Goal: Register for event/course

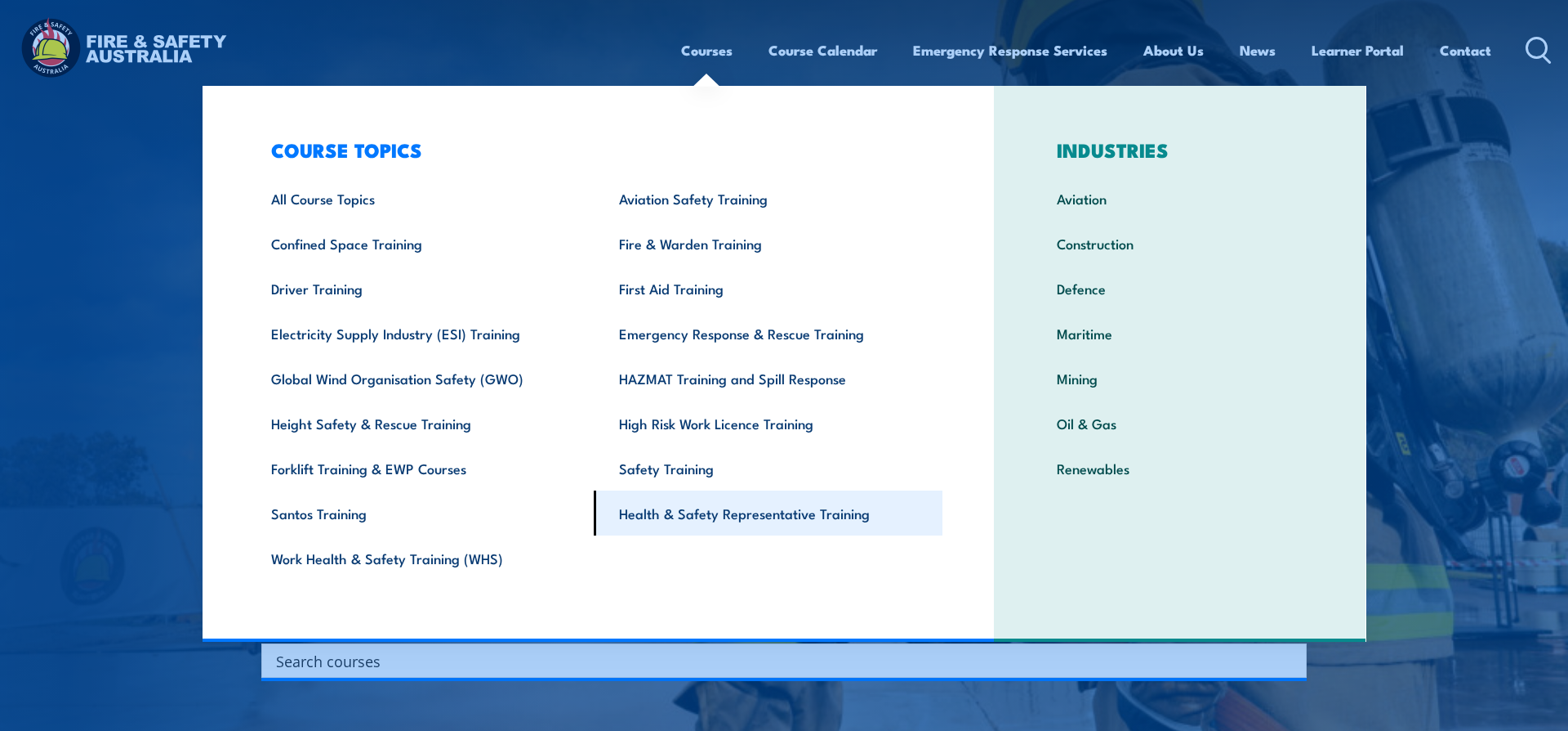
click at [756, 511] on link "Health & Safety Representative Training" at bounding box center [767, 512] width 349 height 45
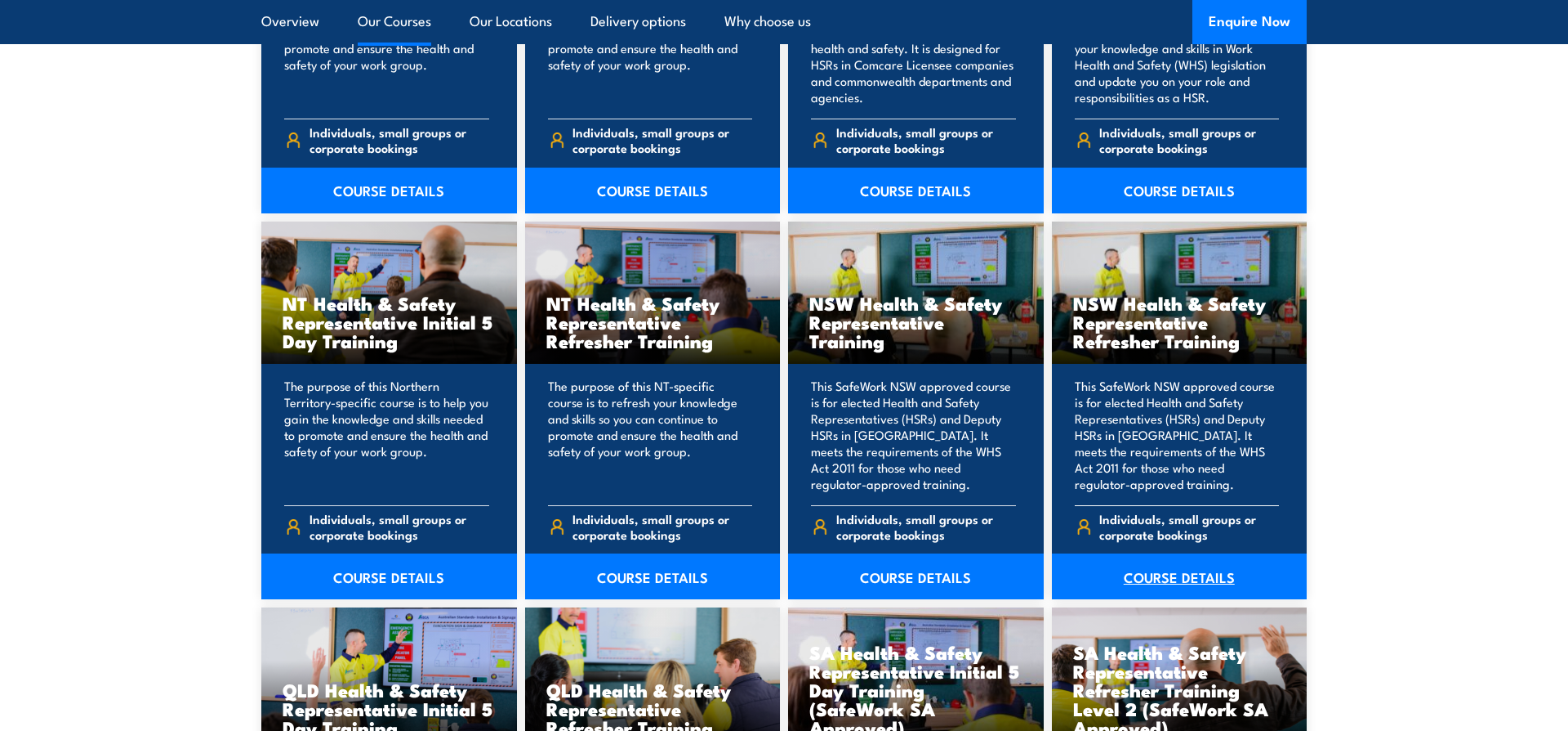
scroll to position [1770, 0]
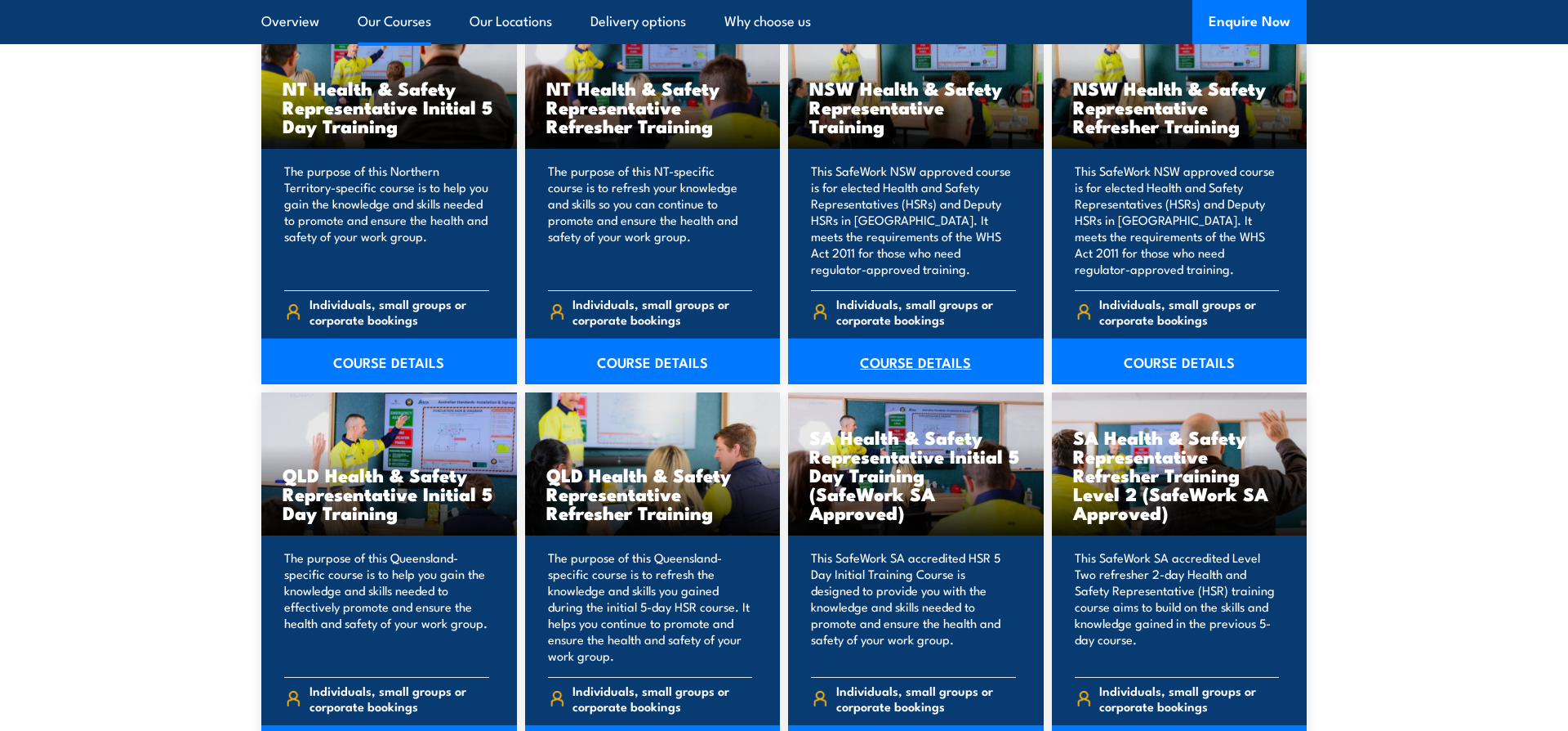
click at [915, 358] on link "COURSE DETAILS" at bounding box center [916, 361] width 256 height 45
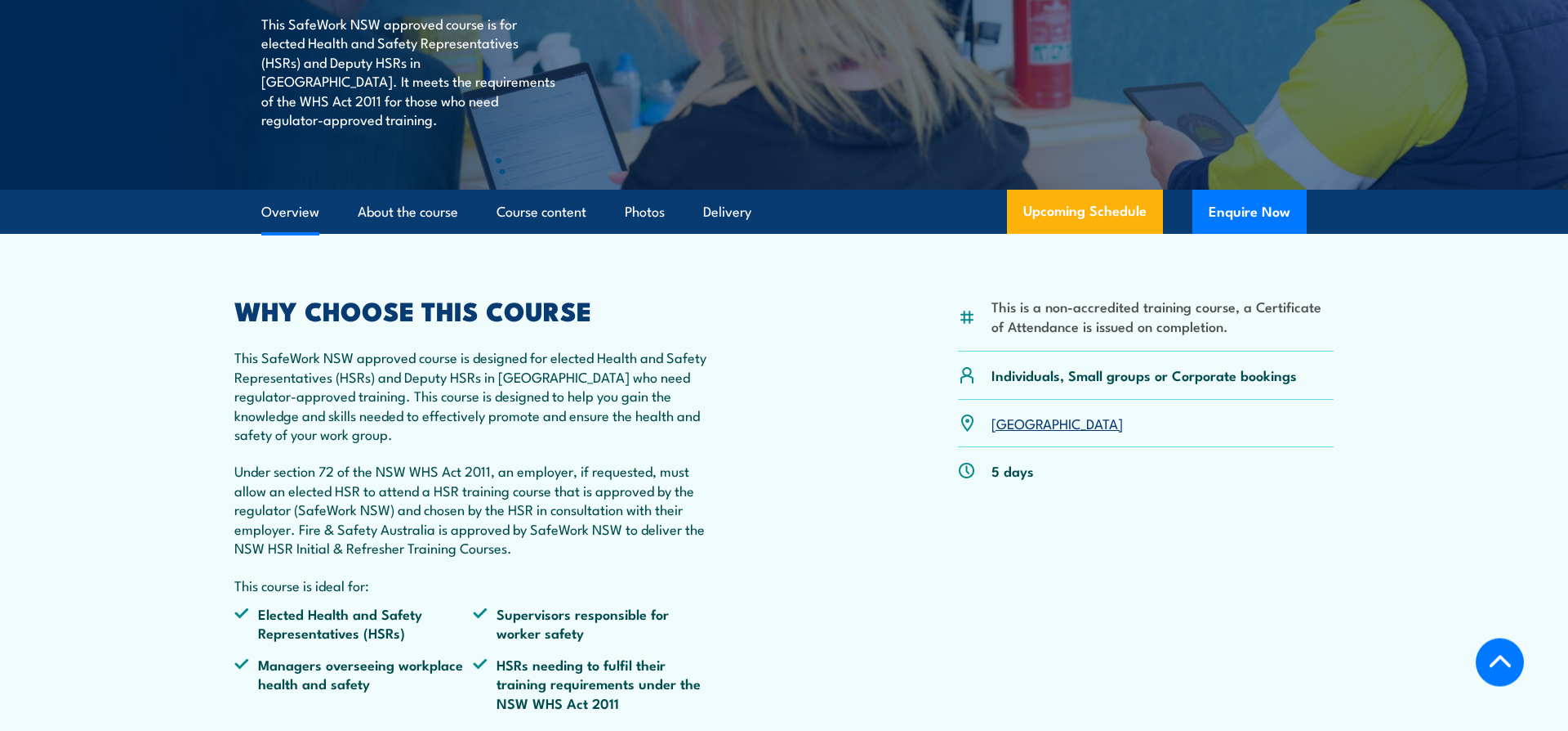
scroll to position [372, 0]
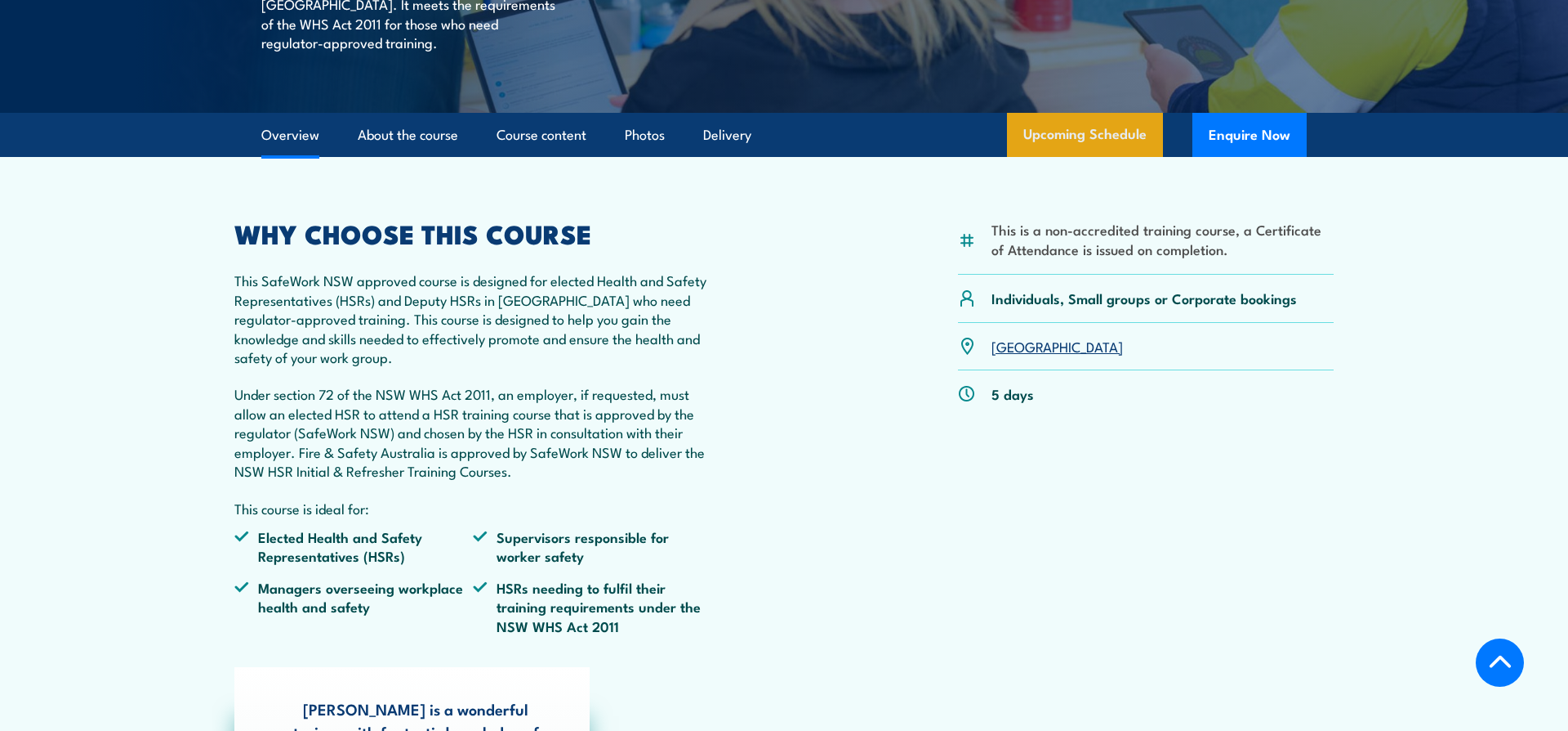
click at [1098, 157] on link "Upcoming Schedule" at bounding box center [1085, 135] width 156 height 44
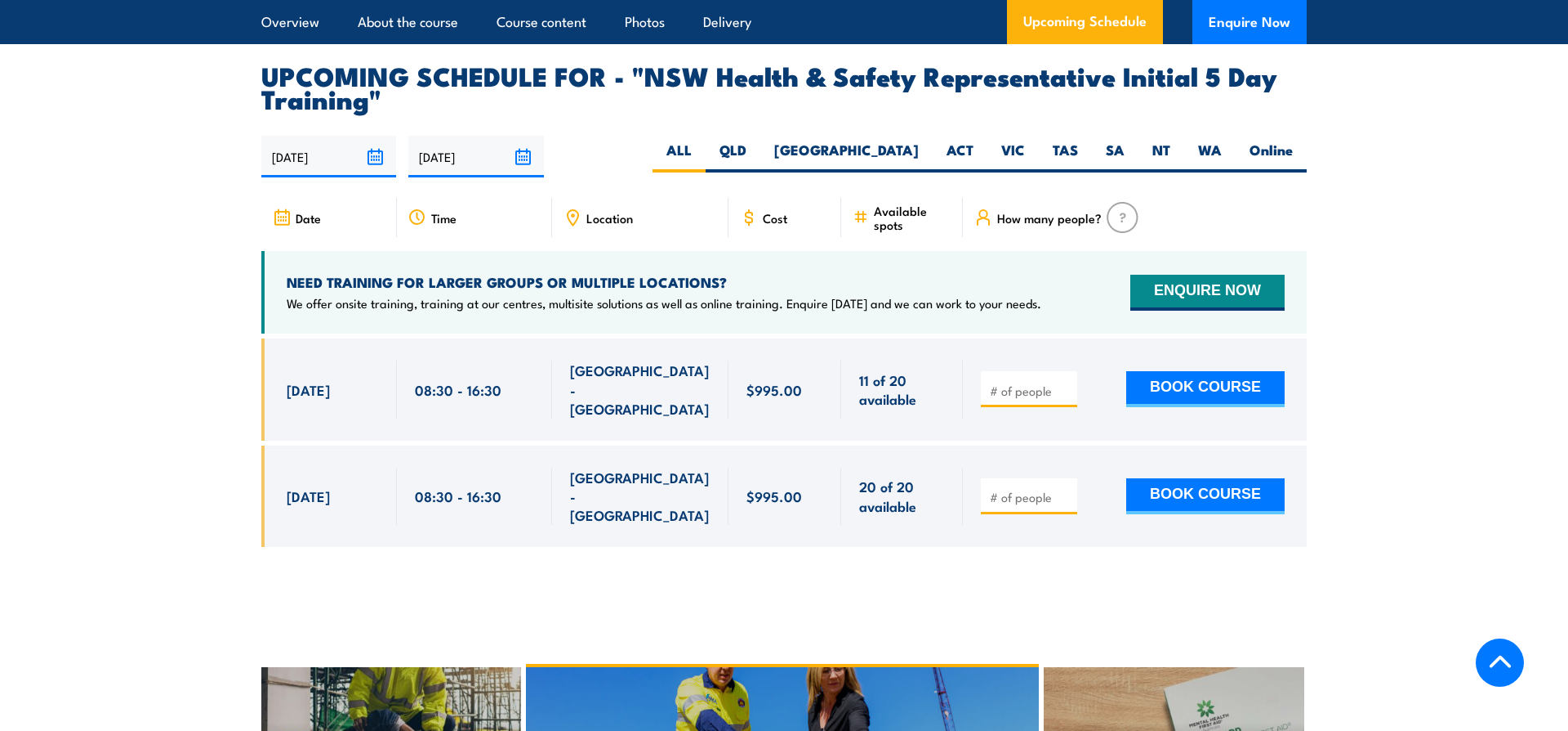
scroll to position [2981, 0]
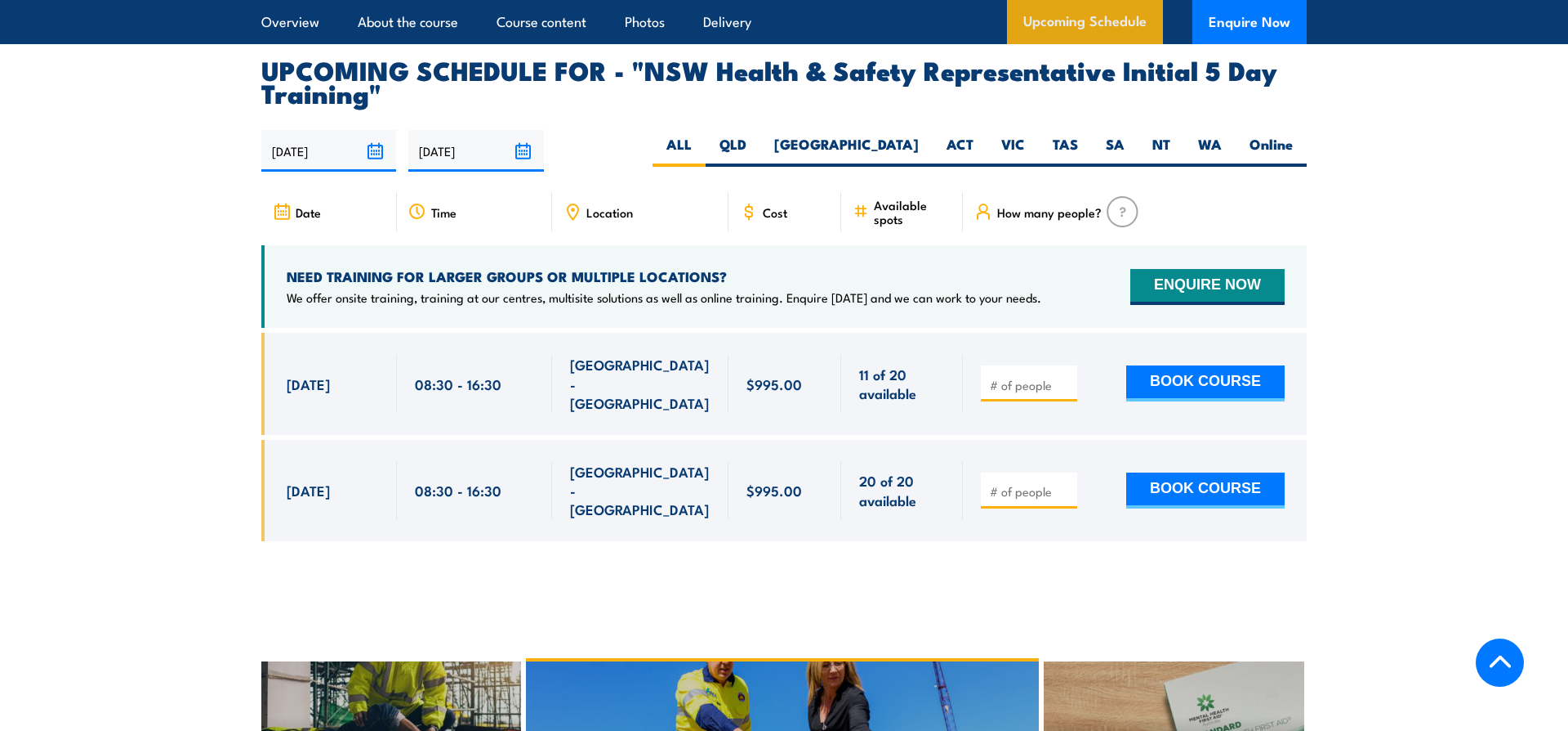
click at [1058, 19] on link "Upcoming Schedule" at bounding box center [1085, 22] width 156 height 44
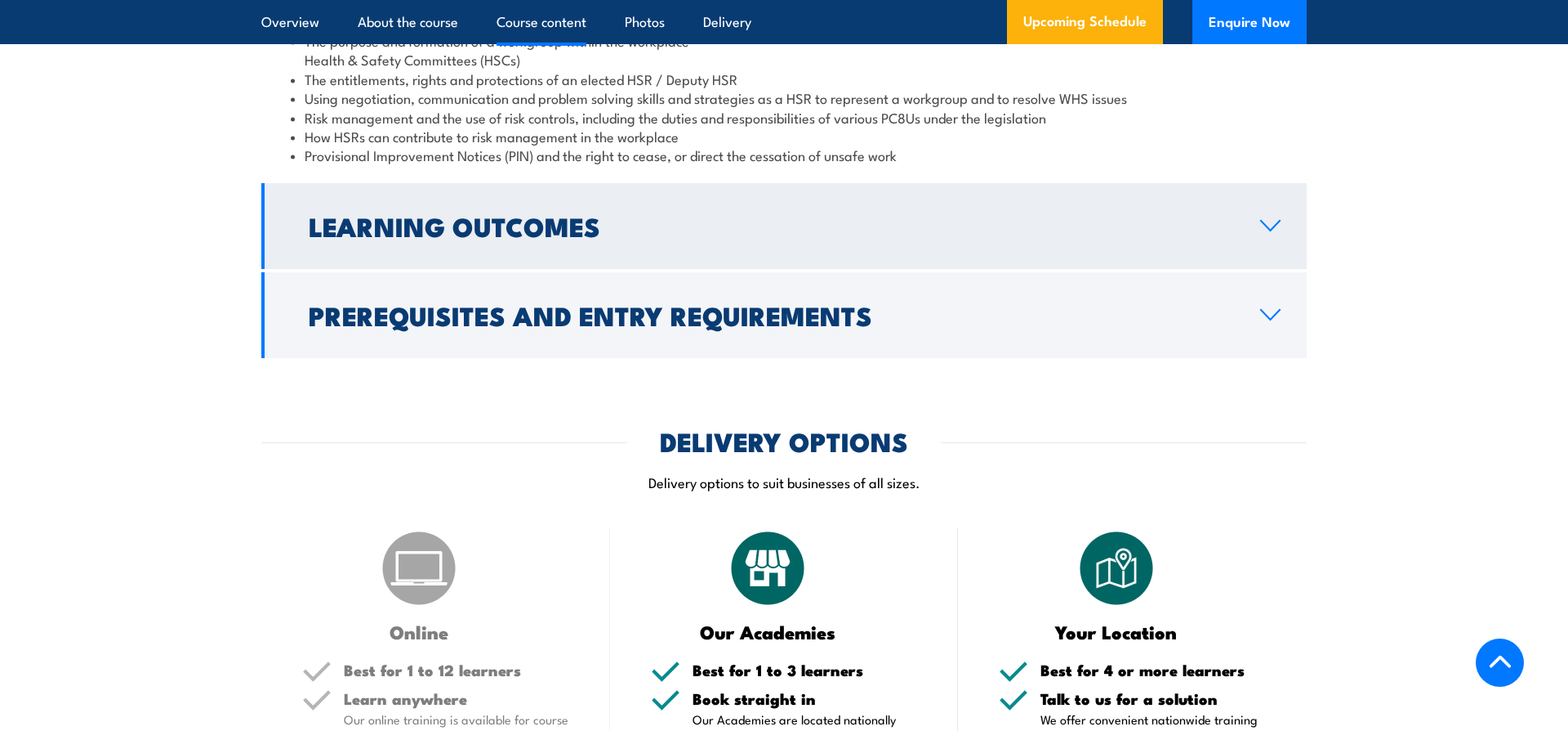
scroll to position [2050, 0]
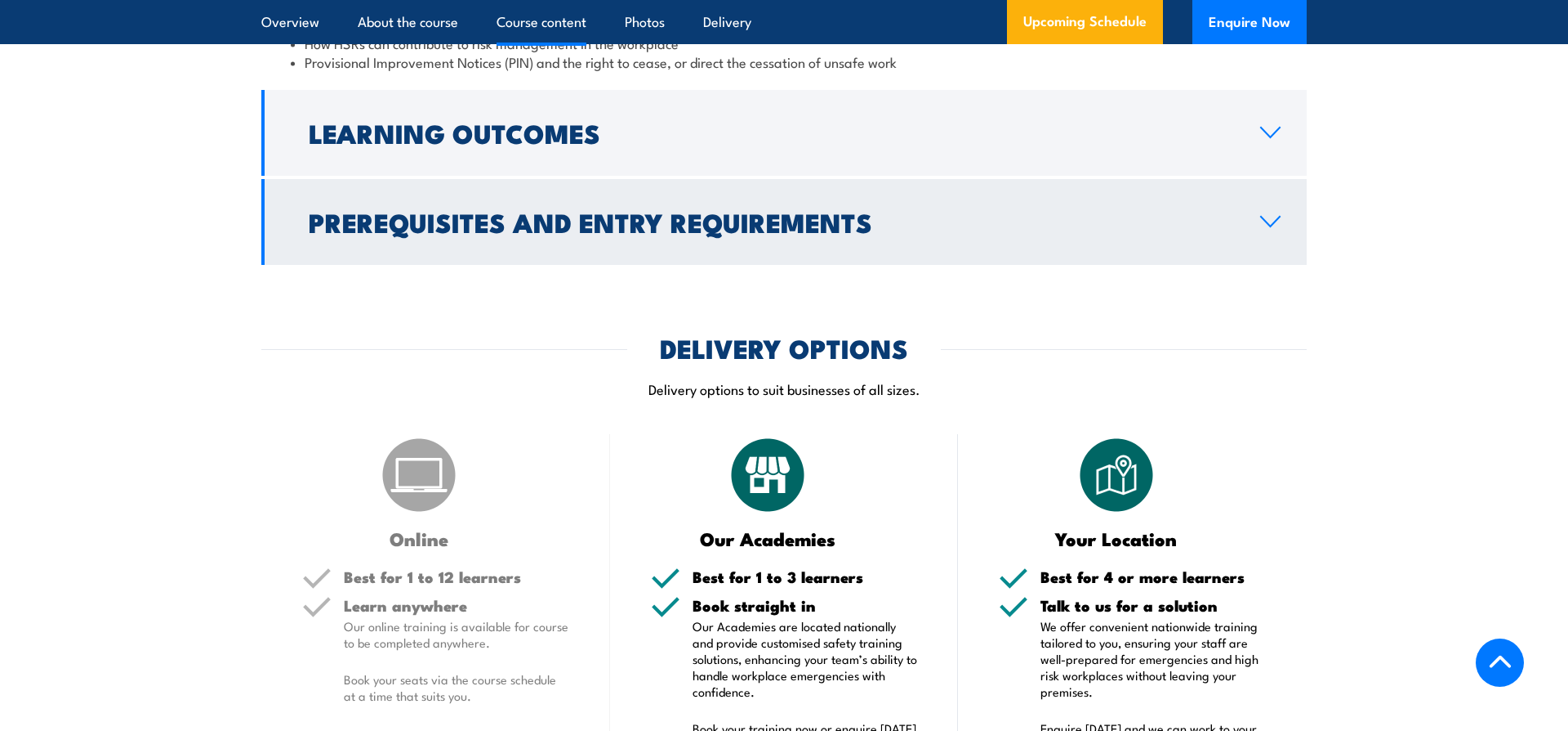
click at [1268, 228] on icon at bounding box center [1270, 221] width 22 height 13
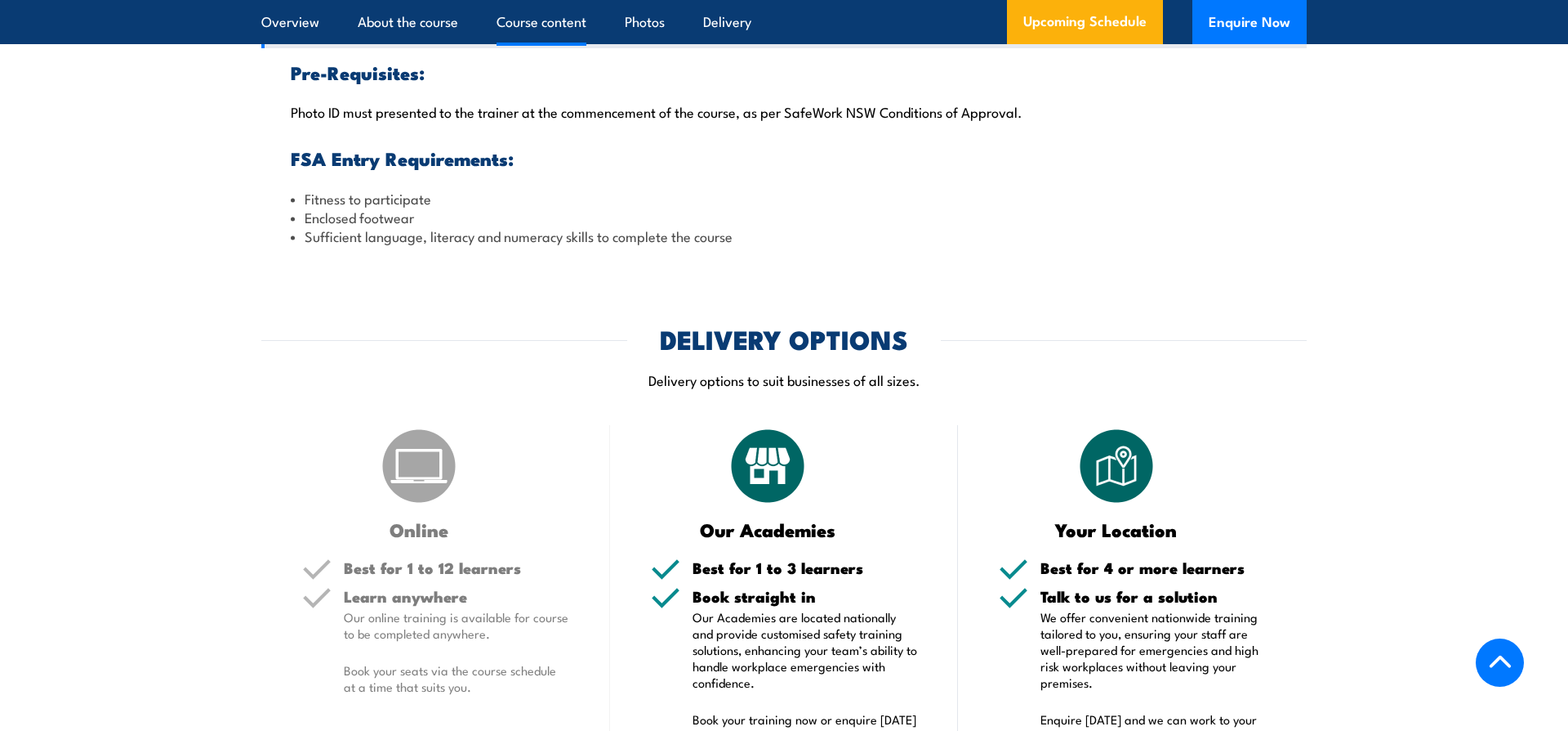
scroll to position [1998, 0]
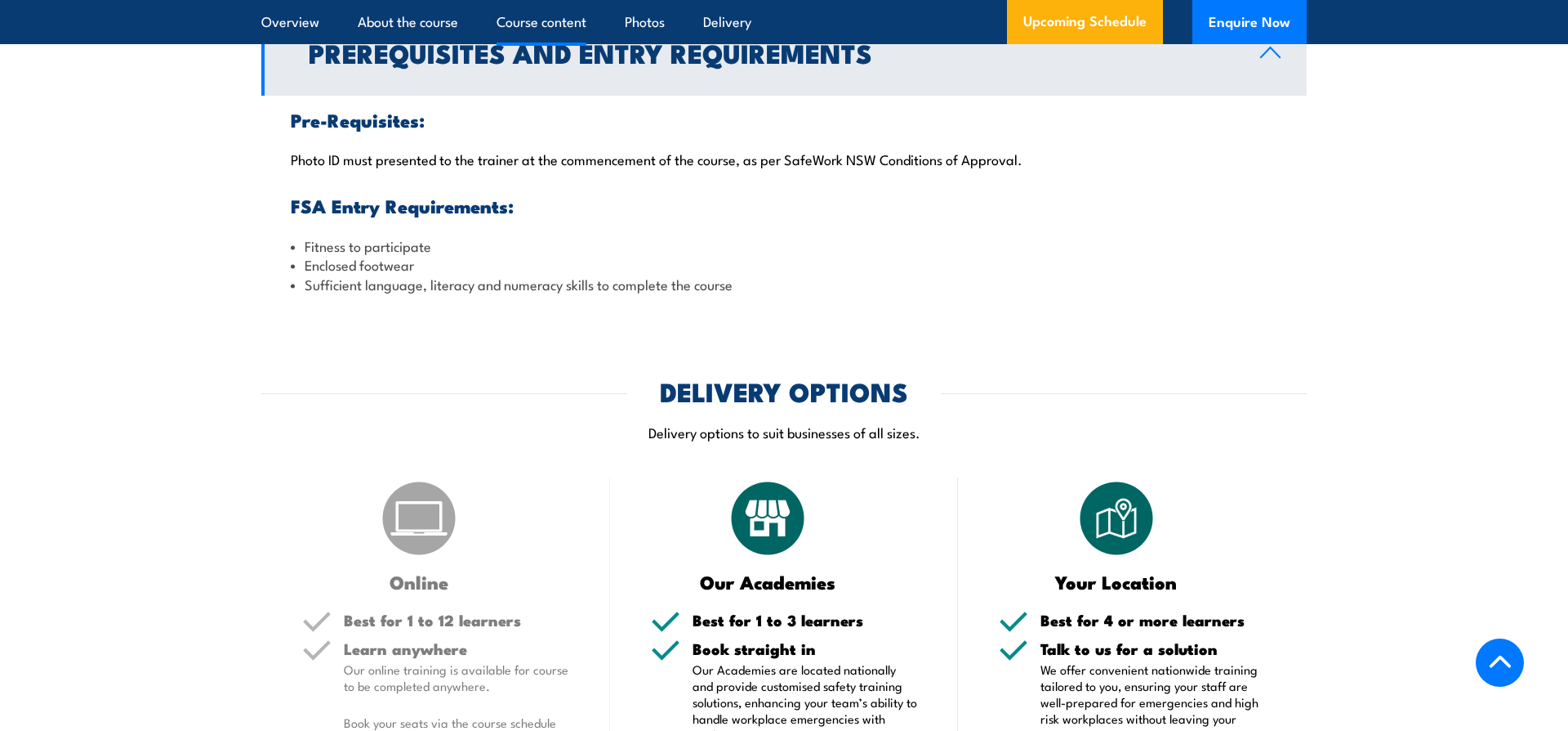
click at [1280, 59] on icon at bounding box center [1270, 52] width 22 height 13
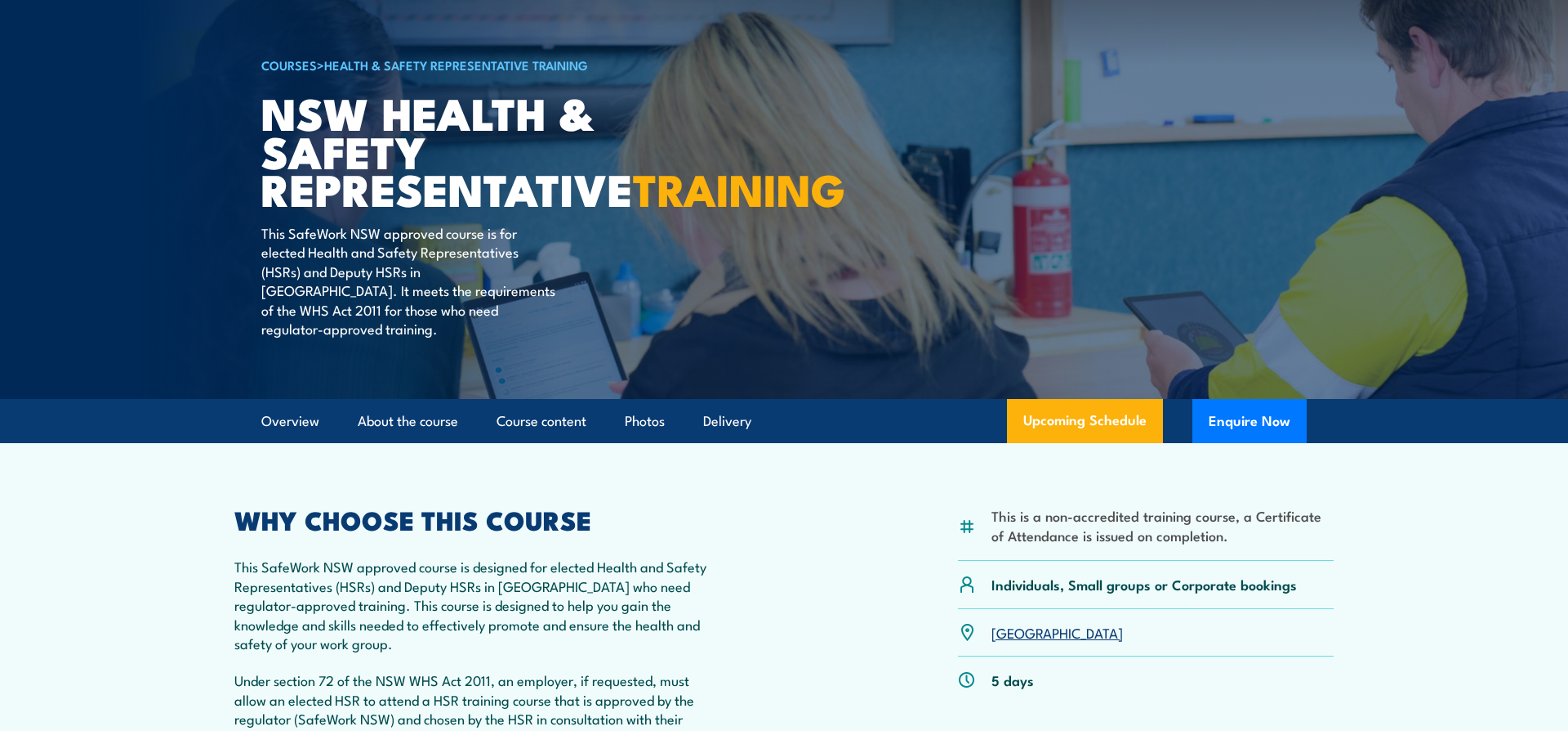
scroll to position [0, 0]
